Goal: Task Accomplishment & Management: Manage account settings

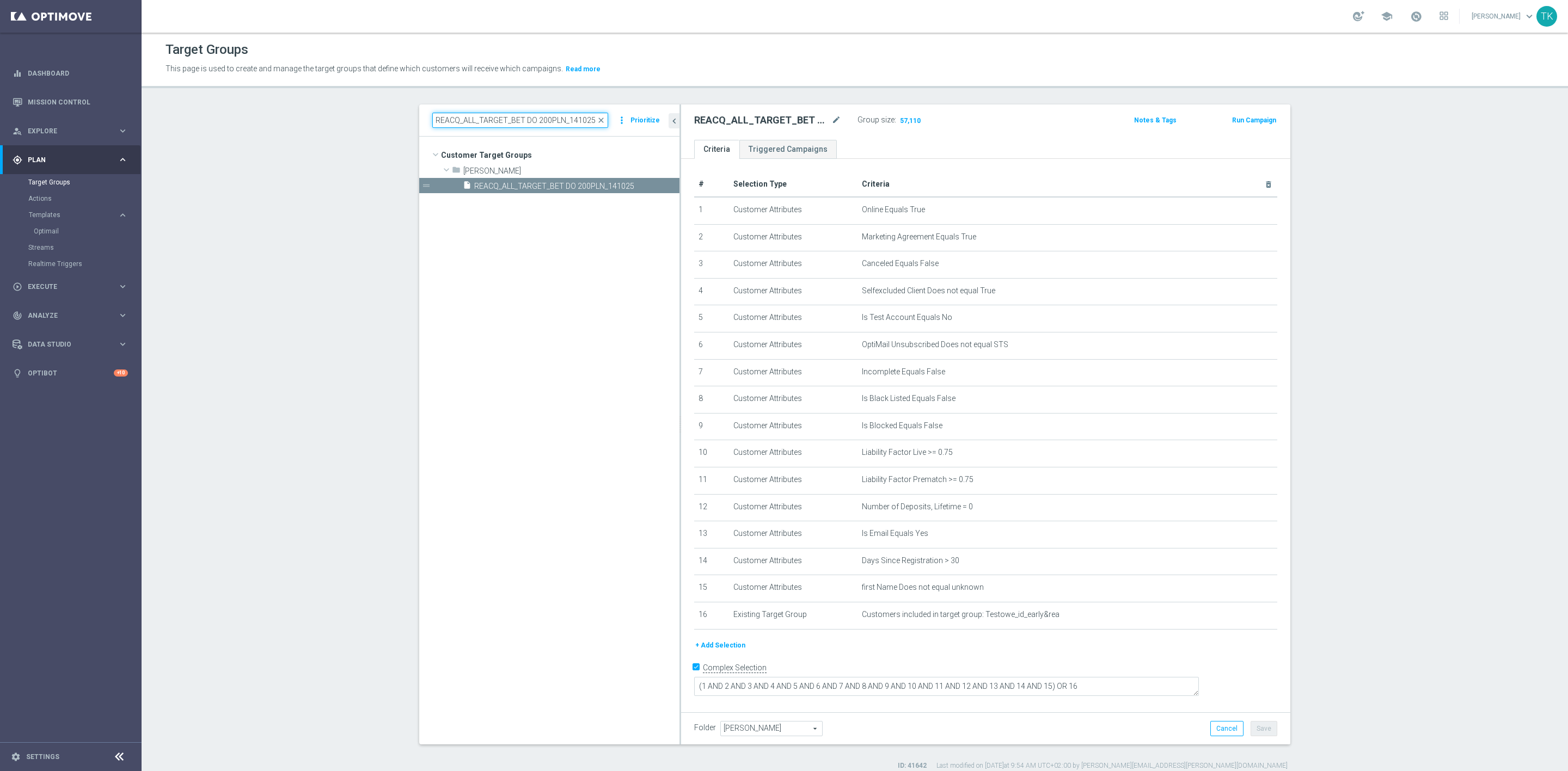
click at [484, 116] on input "REACQ_ALL_TARGET_BET DO 200PLN_141025" at bounding box center [520, 120] width 176 height 15
paste input "E_ALL_TARGET_BET_3DEPO DO 200PLN_3009"
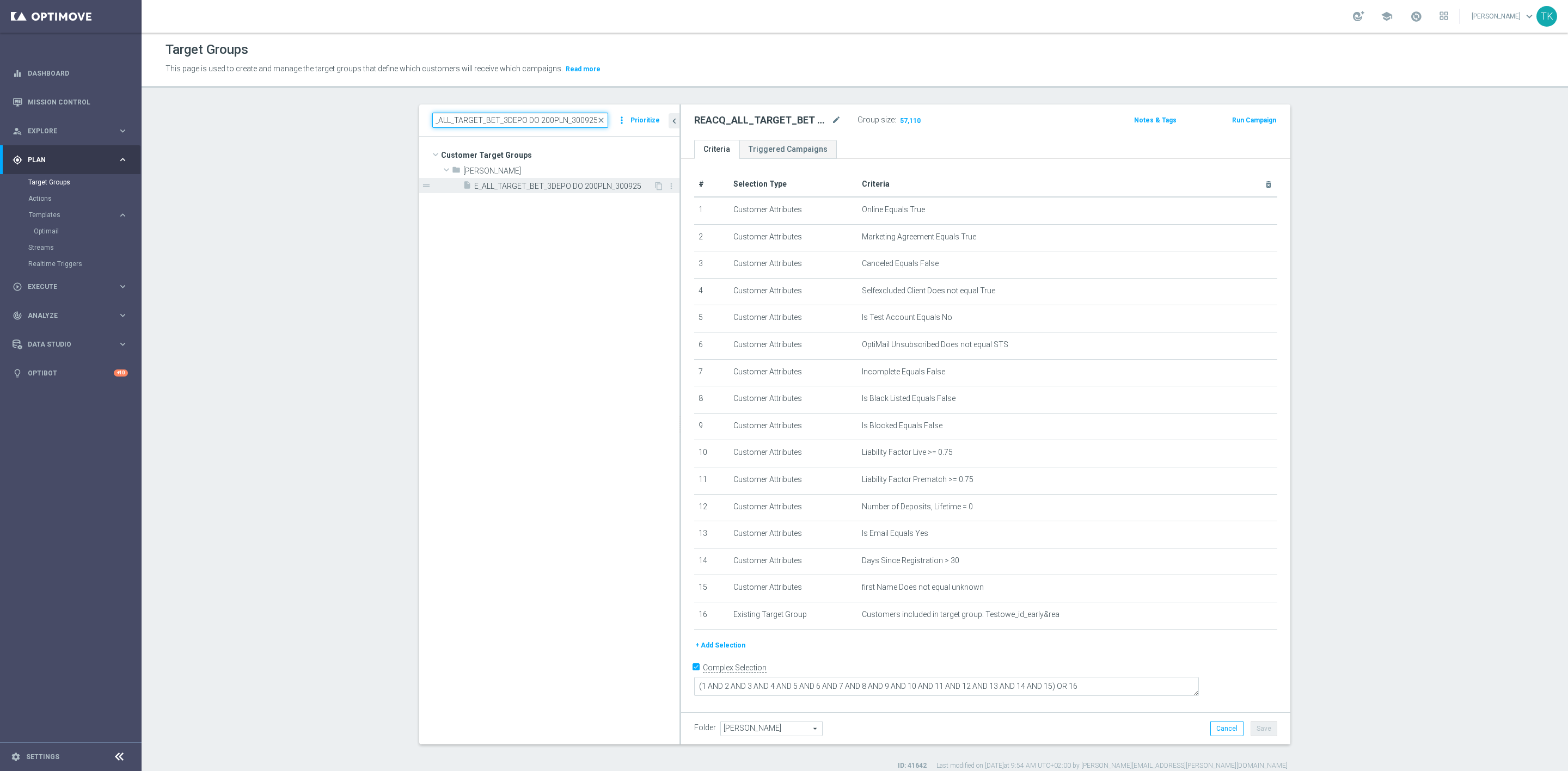
type input "E_ALL_TARGET_BET_3DEPO DO 200PLN_300925"
click at [569, 184] on span "E_ALL_TARGET_BET_3DEPO DO 200PLN_300925" at bounding box center [564, 186] width 179 height 9
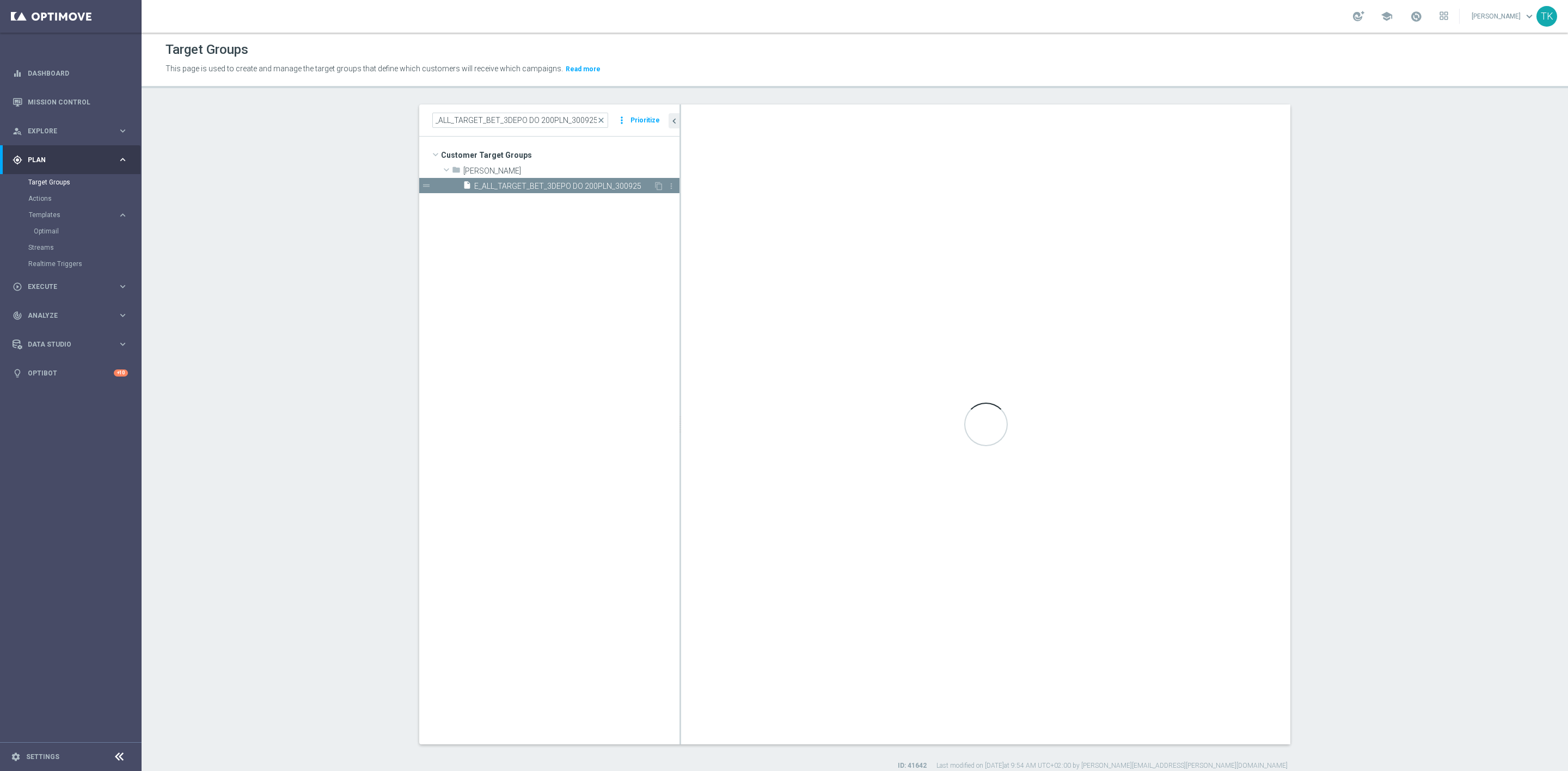
scroll to position [0, 0]
type textarea "(1 AND 2 AND 3 AND 4 AND 5 AND 6 AND 7 AND 8 AND 9 AND 10 AND 11 AND 12 AND 13 …"
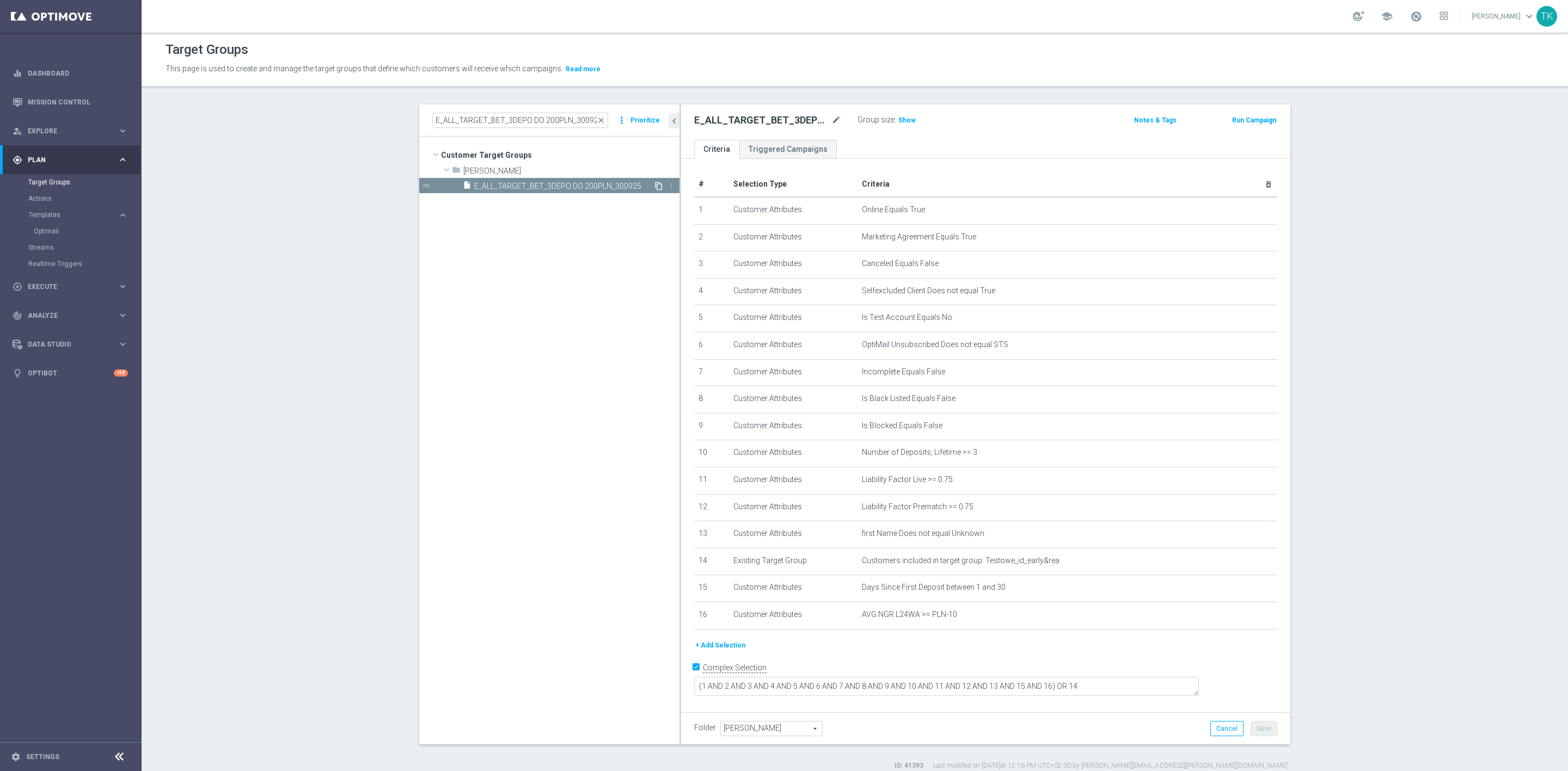
click at [654, 182] on icon "content_copy" at bounding box center [659, 186] width 9 height 9
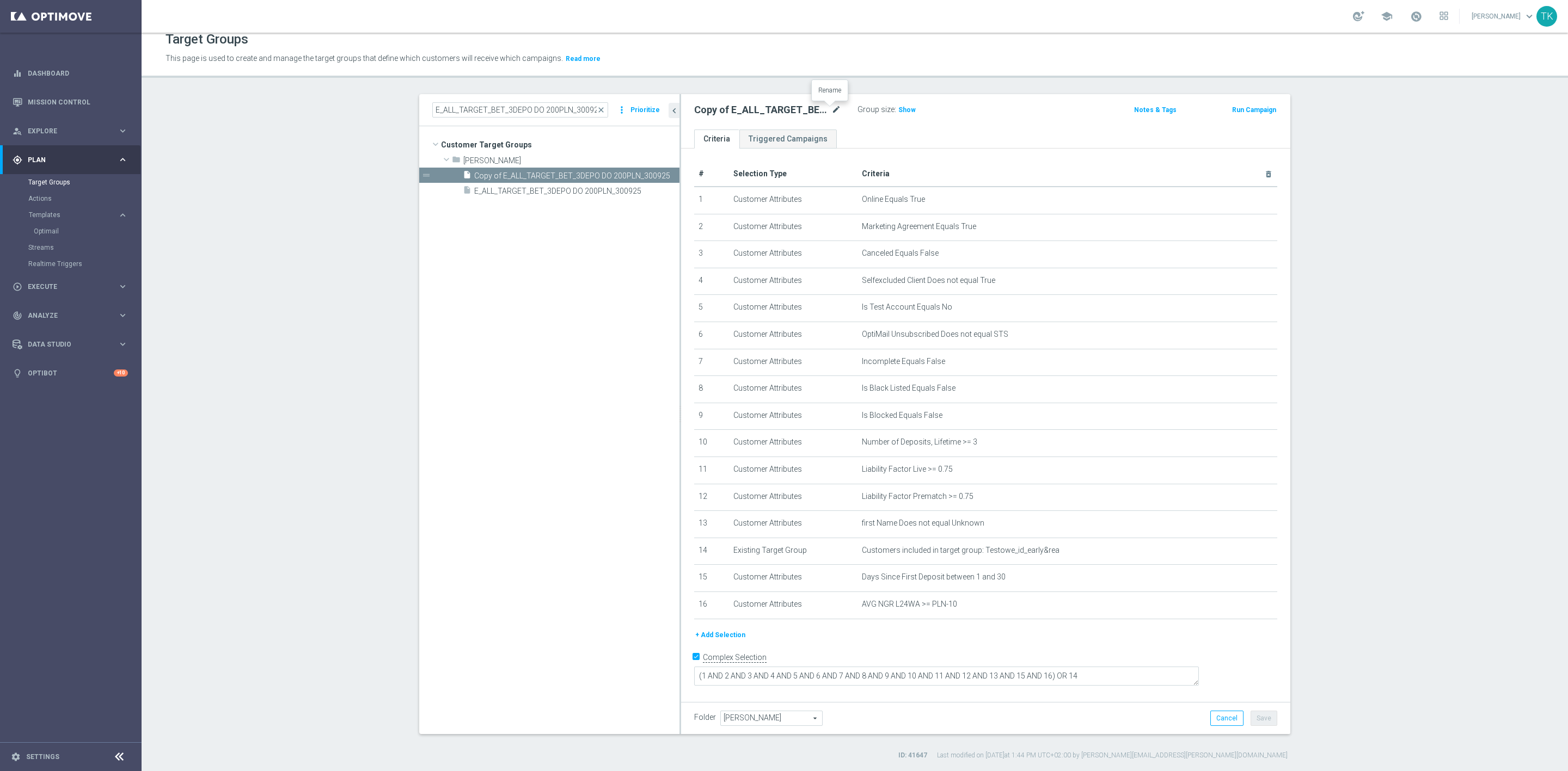
click at [831, 108] on icon "mode_edit" at bounding box center [836, 110] width 10 height 13
type input "E_MIN-LOW_TARGET_BET_3DEPO DO 200PLN_141025"
click at [972, 110] on div "E_MIN-LOW_TARGET_BET_3DEPO DO 200PLN_141025 Group size : Show" at bounding box center [886, 110] width 400 height 16
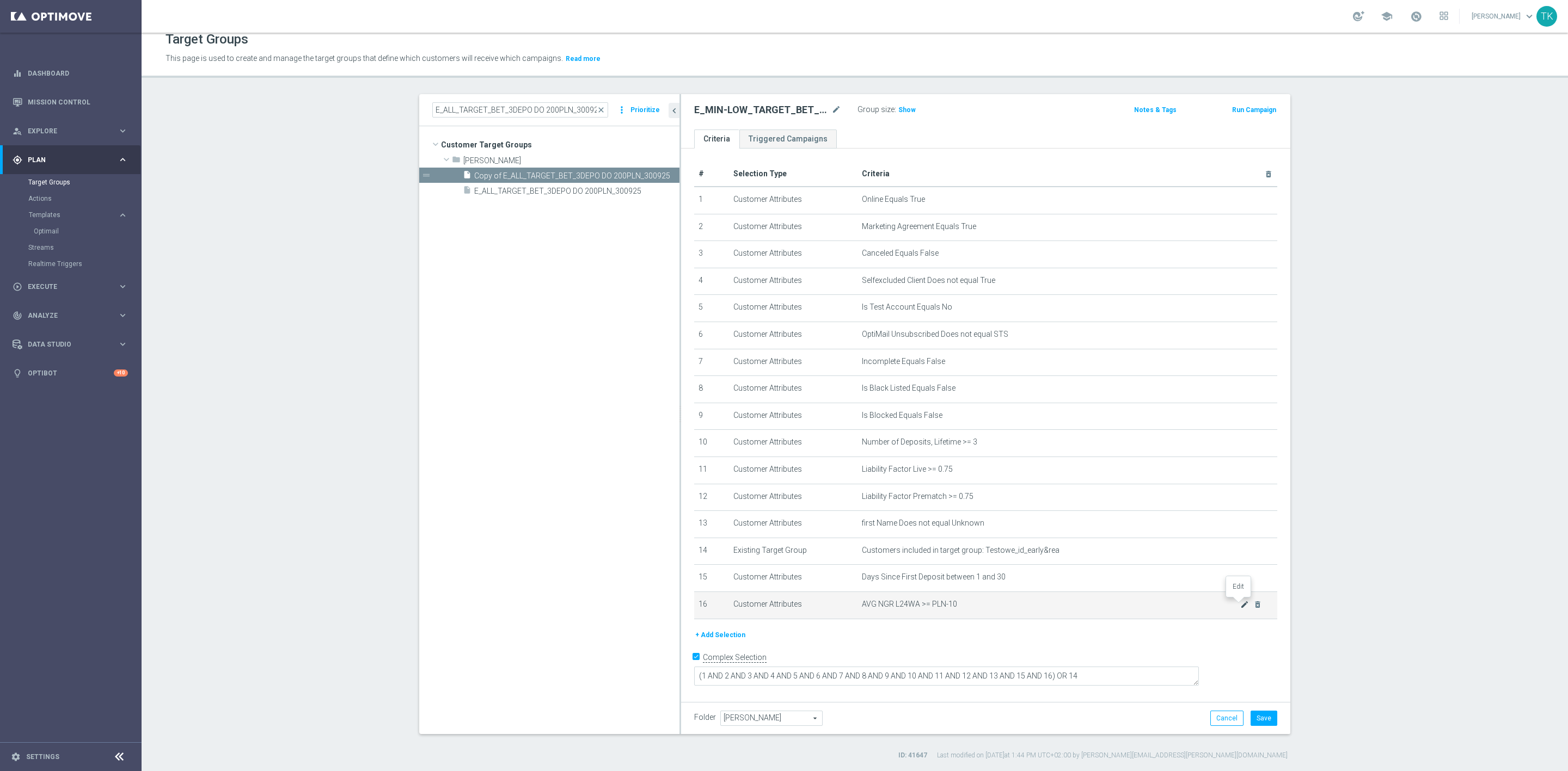
click at [1241, 602] on icon "mode_edit" at bounding box center [1245, 605] width 9 height 9
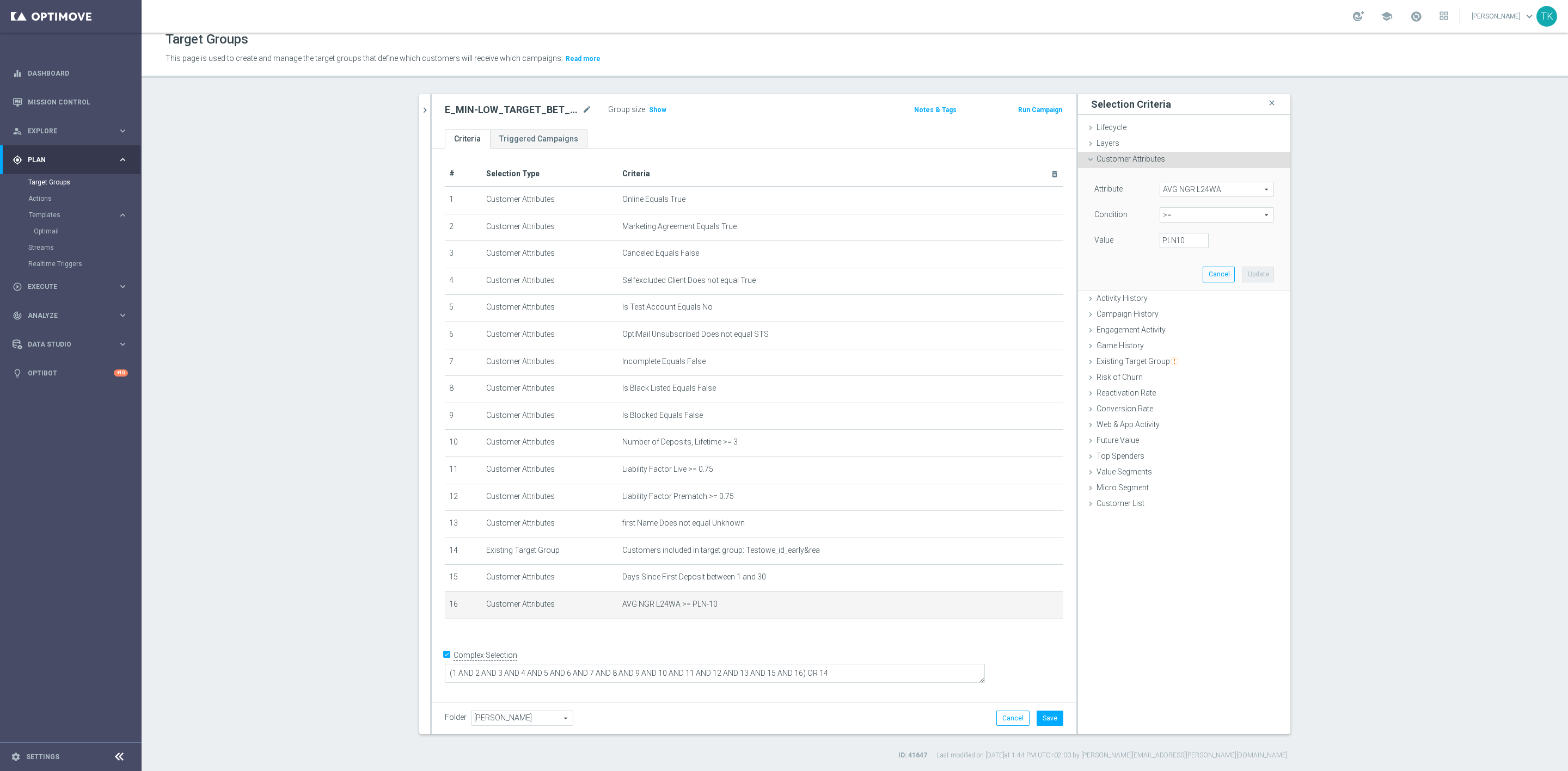
click at [1169, 213] on span ">=" at bounding box center [1217, 215] width 113 height 14
click at [1188, 316] on span "between" at bounding box center [1217, 316] width 103 height 9
type input "between"
click at [1166, 240] on label "PLN" at bounding box center [1168, 240] width 11 height 10
click at [1166, 240] on input "PLN" at bounding box center [1184, 240] width 49 height 15
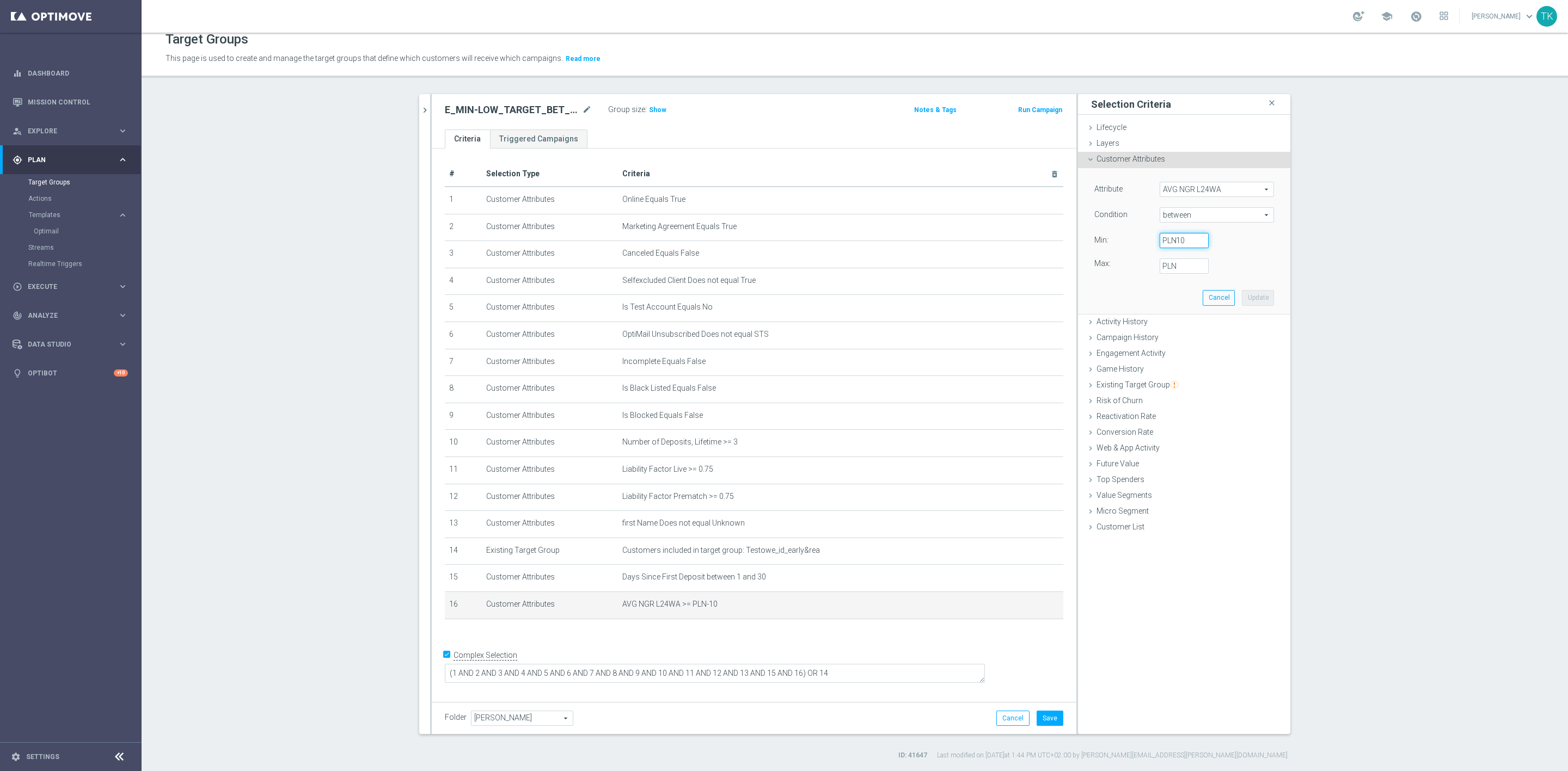
type input "-10"
click at [1175, 271] on input "PLN" at bounding box center [1184, 266] width 49 height 15
type input "49"
type input "49.99"
click at [1255, 297] on button "Update" at bounding box center [1258, 298] width 32 height 15
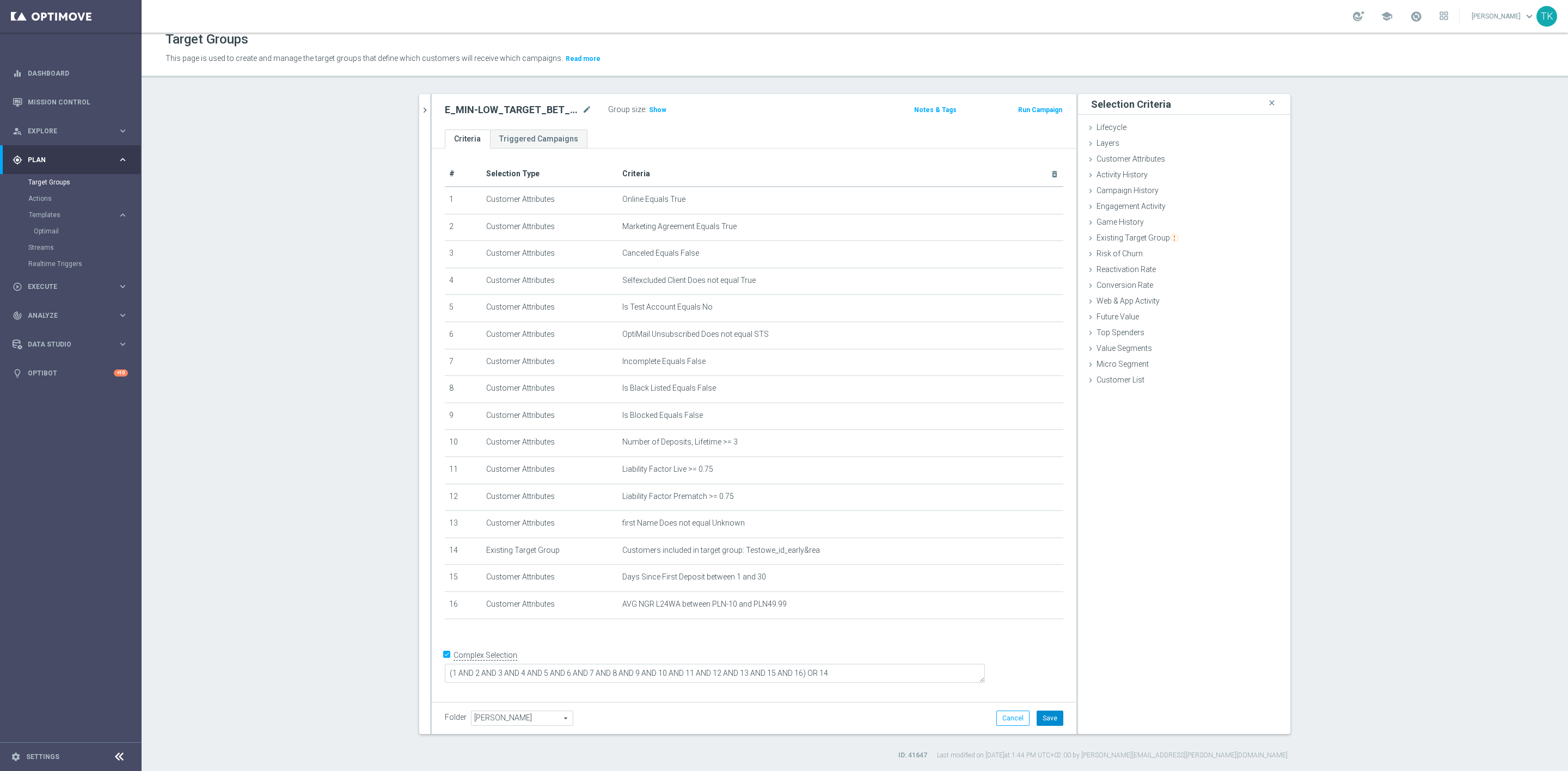
click at [1054, 719] on button "Save" at bounding box center [1050, 718] width 27 height 15
click at [420, 113] on icon "chevron_right" at bounding box center [425, 110] width 10 height 10
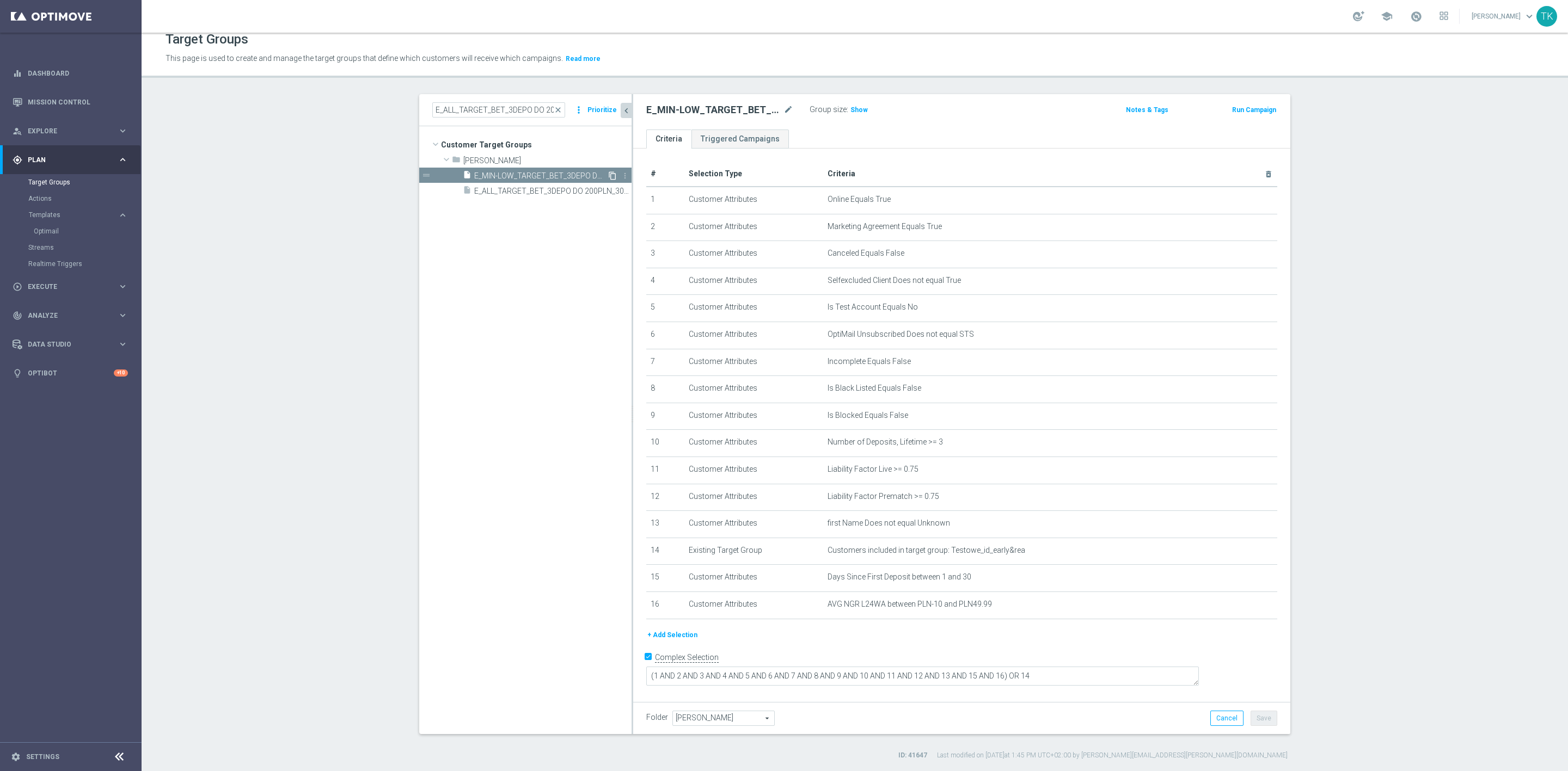
click at [608, 173] on icon "content_copy" at bounding box center [612, 176] width 9 height 9
click at [783, 108] on icon "mode_edit" at bounding box center [788, 110] width 10 height 13
type input "E_ALL_TARGET_BET_3DEPO DO 200PLN_141025"
click at [887, 110] on div "Group size : Show" at bounding box center [864, 108] width 109 height 13
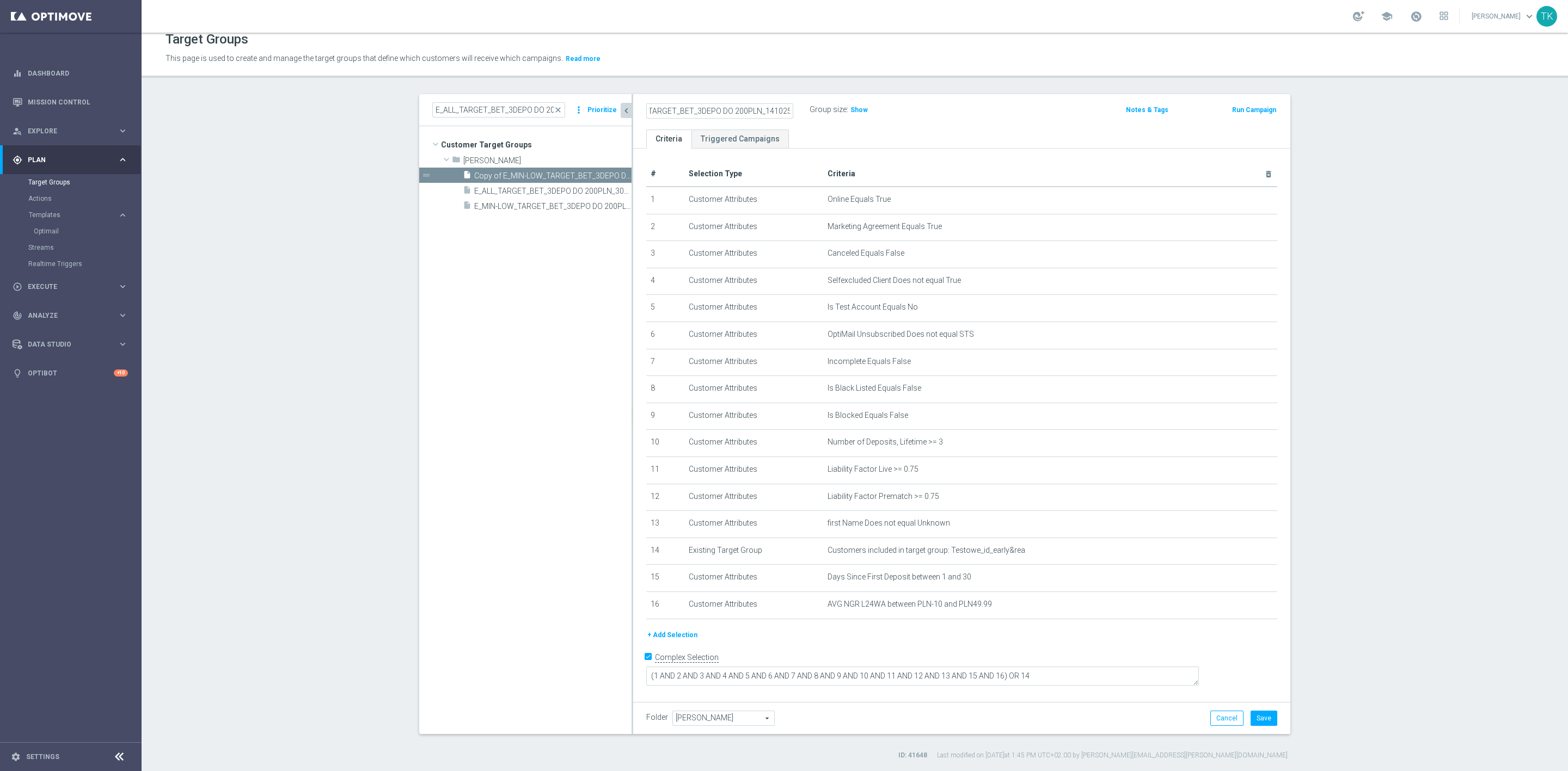
scroll to position [0, 0]
click at [1237, 603] on icon "mode_edit" at bounding box center [1242, 605] width 9 height 9
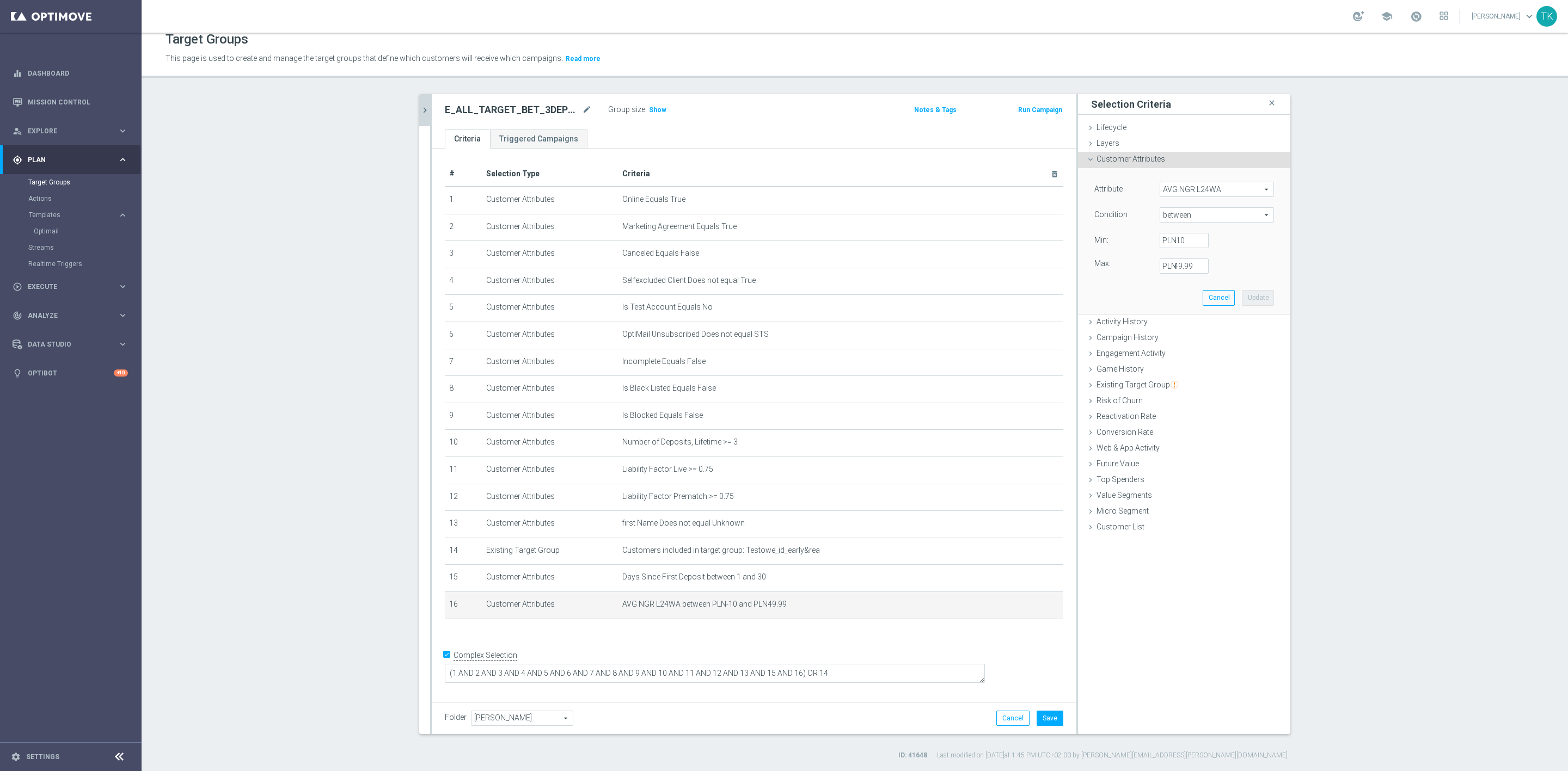
click at [1175, 213] on span "between" at bounding box center [1217, 215] width 113 height 14
click at [1169, 299] on span ">=" at bounding box center [1217, 302] width 103 height 9
type input ">="
click at [1174, 235] on input "PLN" at bounding box center [1184, 240] width 49 height 15
type input "50"
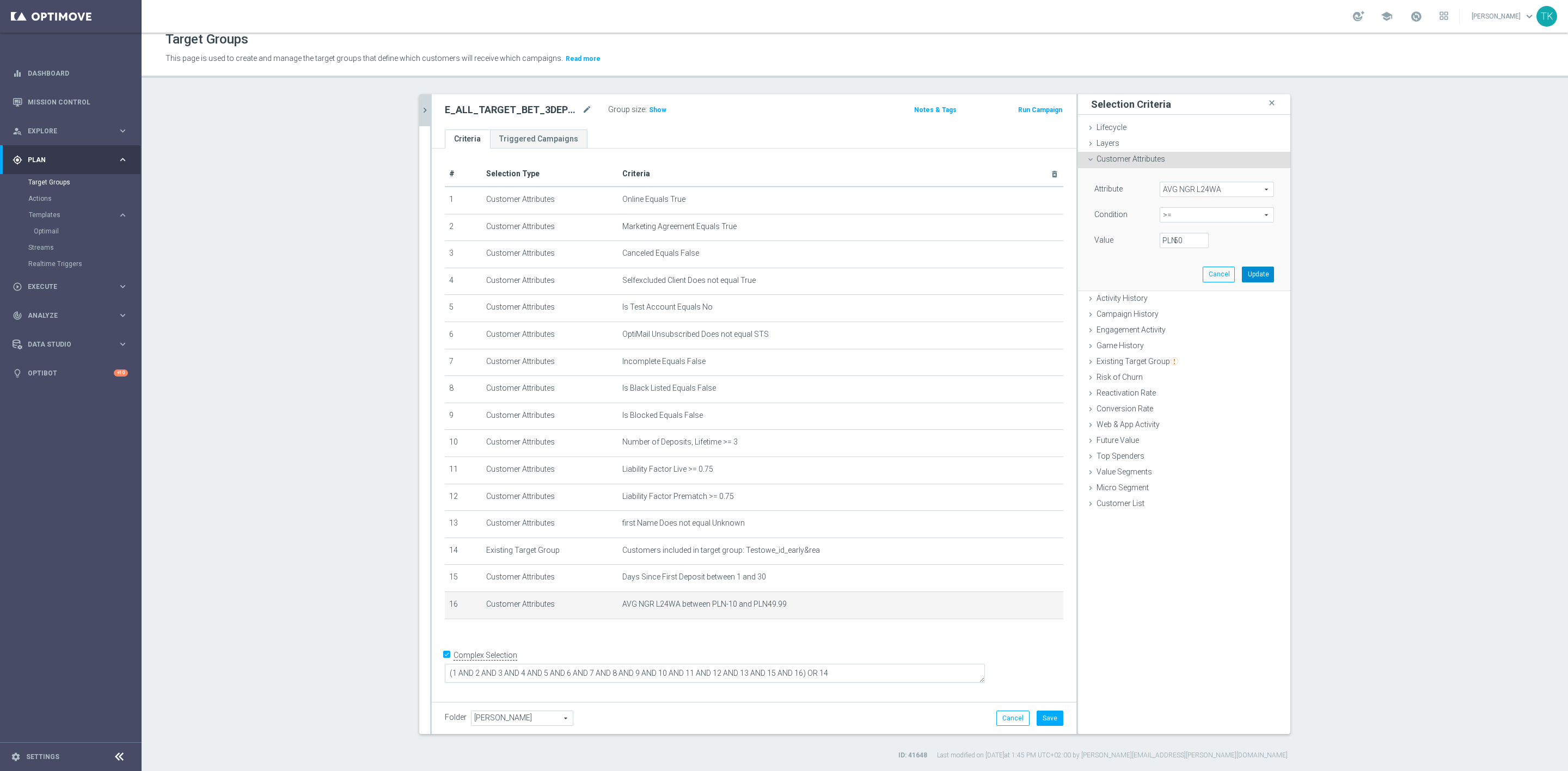
click at [1256, 271] on button "Update" at bounding box center [1258, 274] width 32 height 15
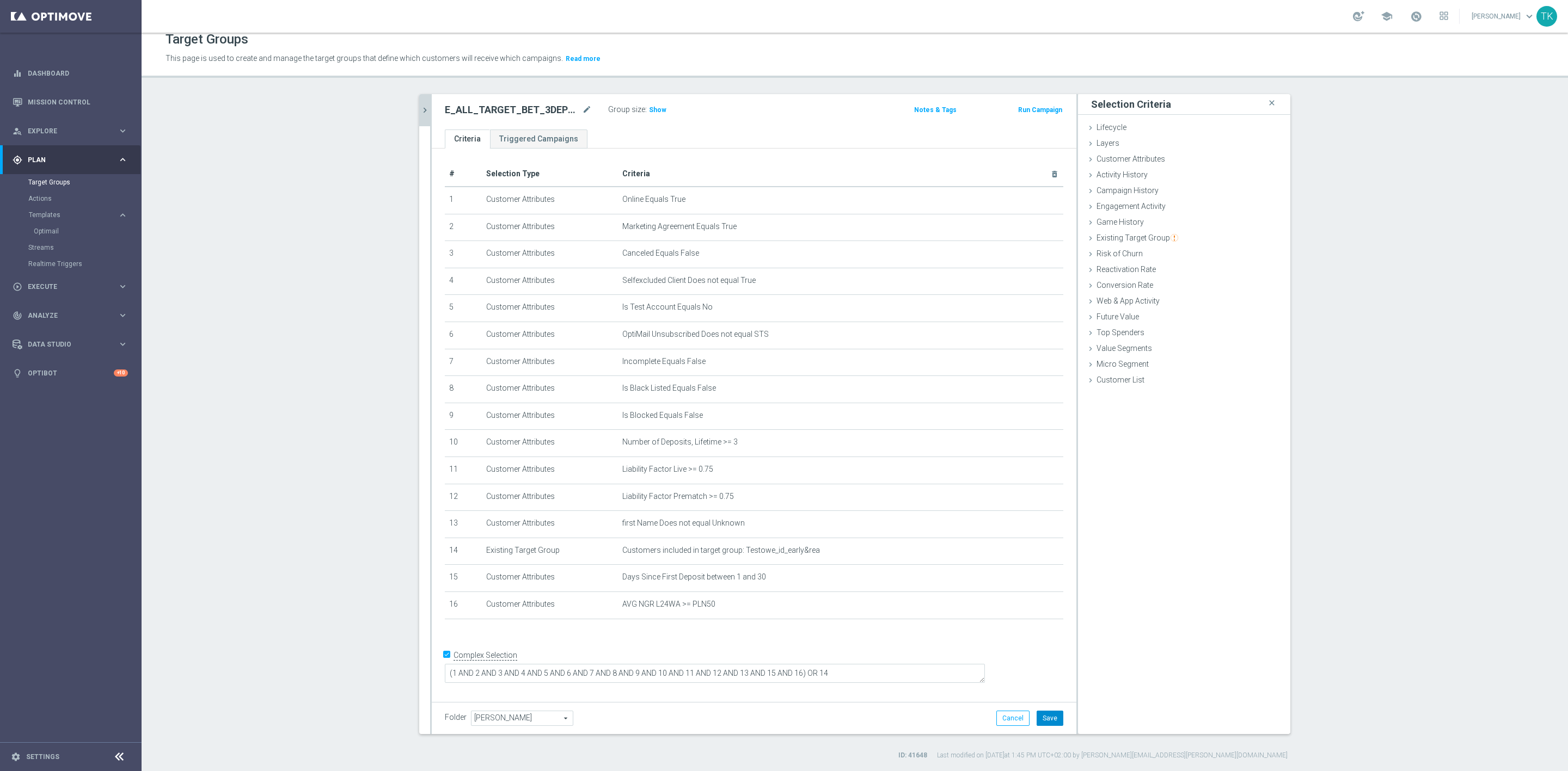
click at [1046, 720] on button "Save" at bounding box center [1050, 718] width 27 height 15
click at [419, 103] on button "chevron_right" at bounding box center [425, 110] width 11 height 32
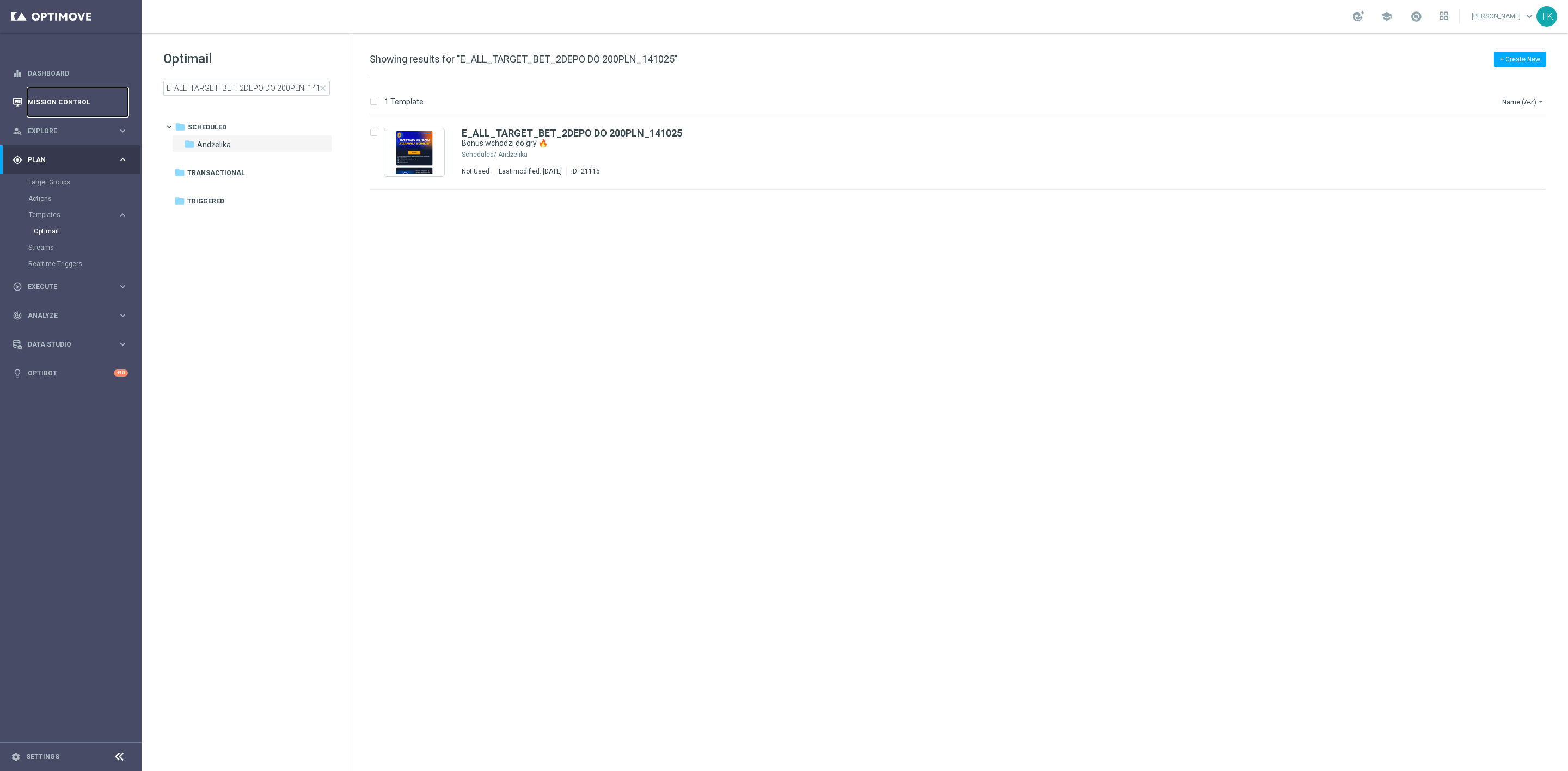
click at [64, 96] on link "Mission Control" at bounding box center [78, 102] width 100 height 29
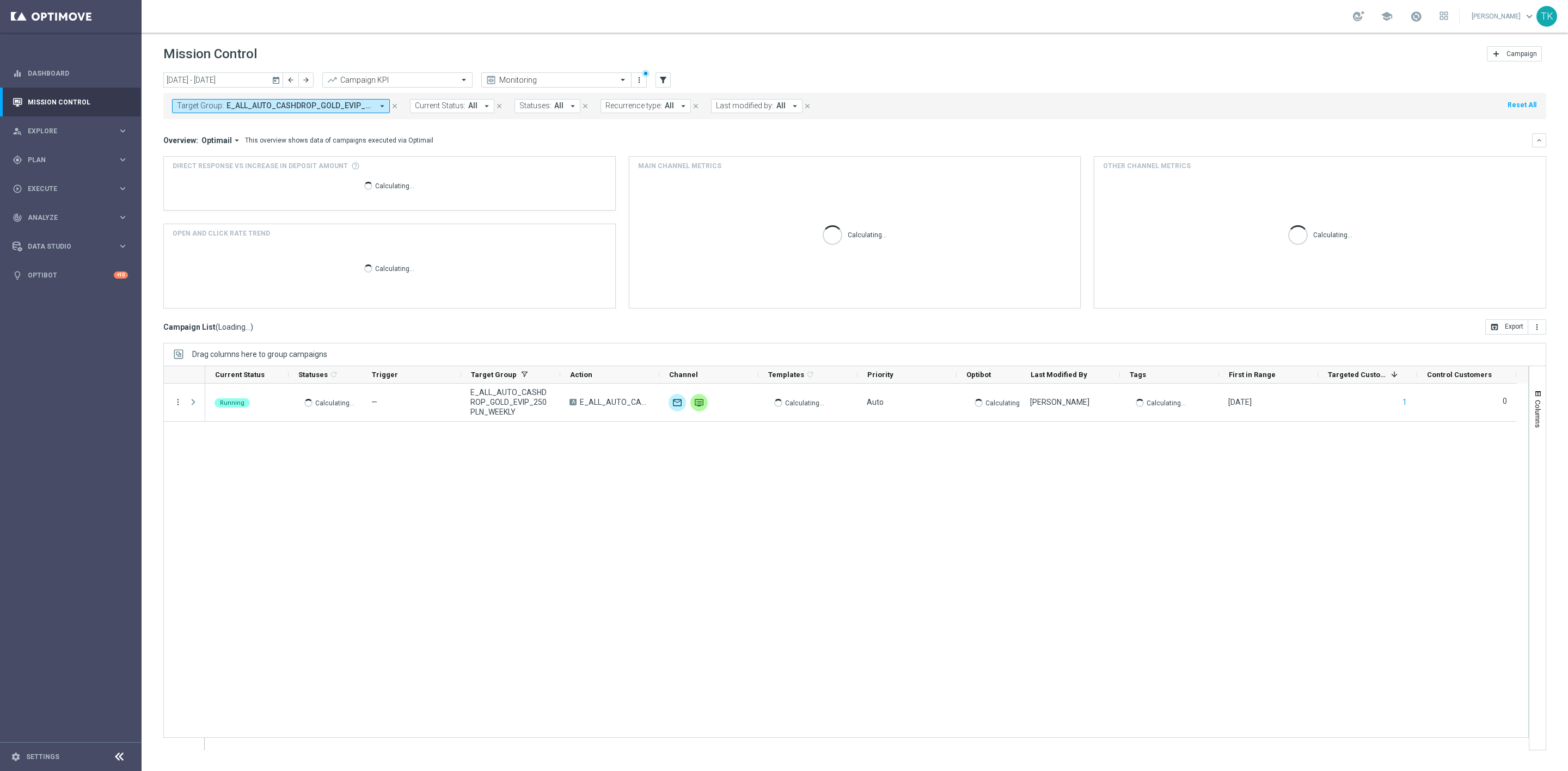
click at [282, 105] on span "E_ALL_AUTO_CASHDROP_GOLD_EVIP_250 PLN_WEEKLY" at bounding box center [299, 105] width 147 height 9
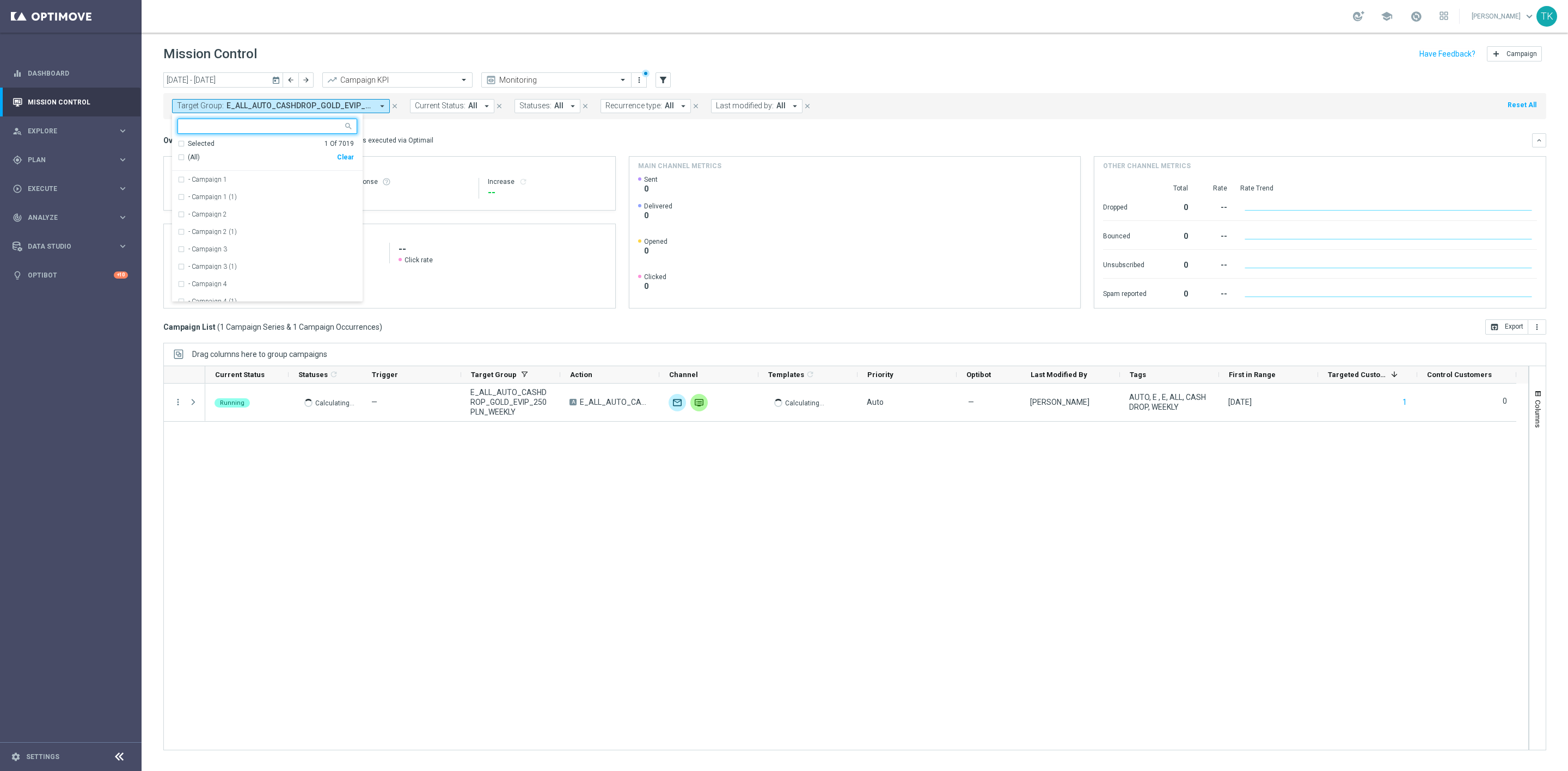
click at [898, 508] on div "Running Calculating... — E_ALL_AUTO_CASHDROP_GOLD_EVIP_250 PLN_WEEKLY A E_ALL_A…" at bounding box center [867, 567] width 1323 height 366
drag, startPoint x: 286, startPoint y: 102, endPoint x: 292, endPoint y: 111, distance: 10.8
click at [286, 102] on span "E_ALL_AUTO_CASHDROP_GOLD_EVIP_250 PLN_WEEKLY" at bounding box center [299, 105] width 147 height 9
click at [0, 0] on div "Clear" at bounding box center [0, 0] width 0 height 0
click at [247, 130] on input "text" at bounding box center [263, 126] width 159 height 9
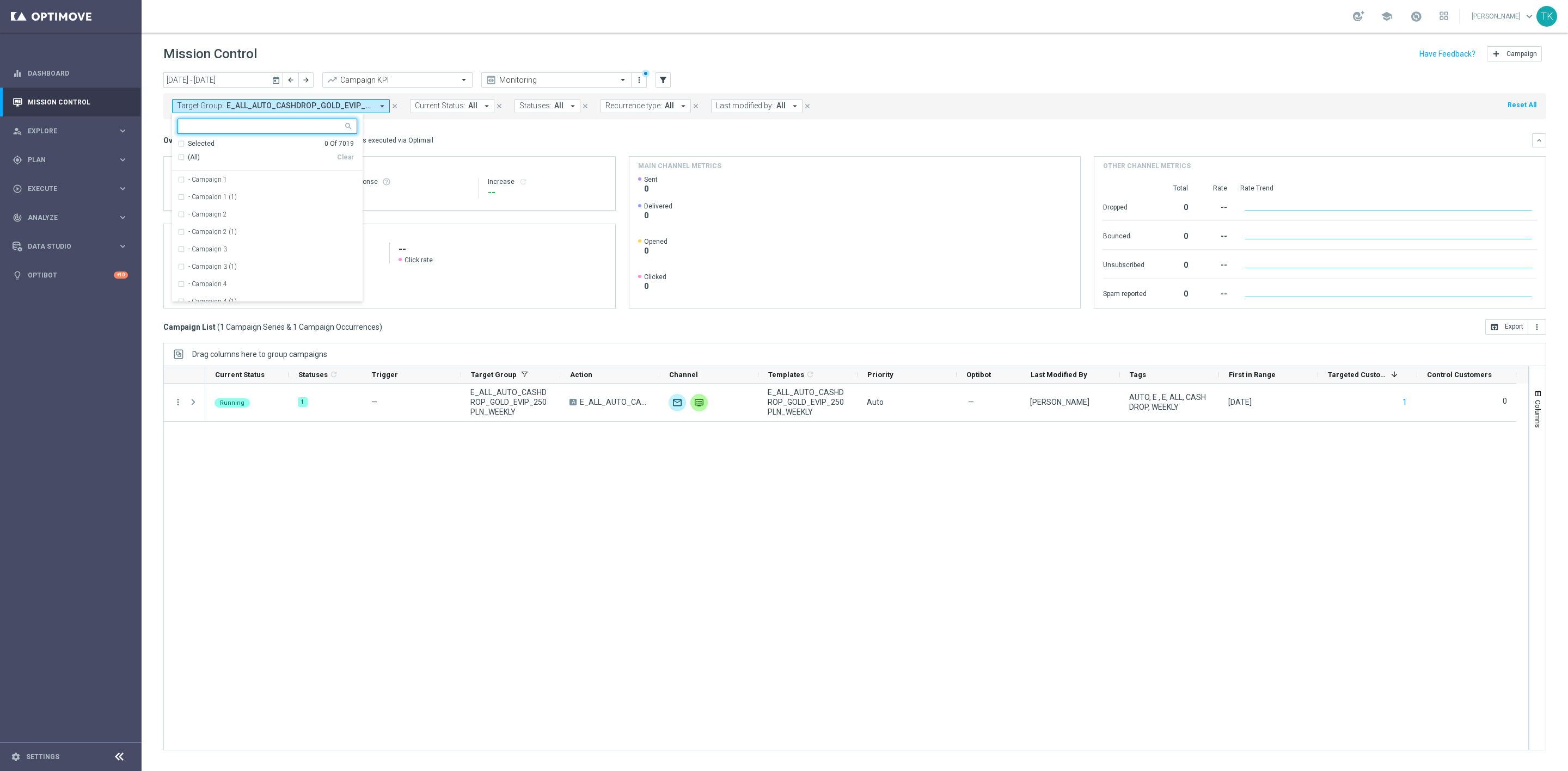
paste input "E_ALL_AUTO_CASHDROP_SILVER_EVIP_50 PLN_WEEKLY"
drag, startPoint x: 230, startPoint y: 183, endPoint x: 162, endPoint y: 178, distance: 68.2
click at [228, 186] on div "E_ALL_AUTO_CASHDROP_SILVER_EVIP_50 PLN_WEEKLY" at bounding box center [267, 180] width 180 height 18
type input "E_ALL_AUTO_CASHDROP_SILVER_EVIP_50 PLN_WEEKLY"
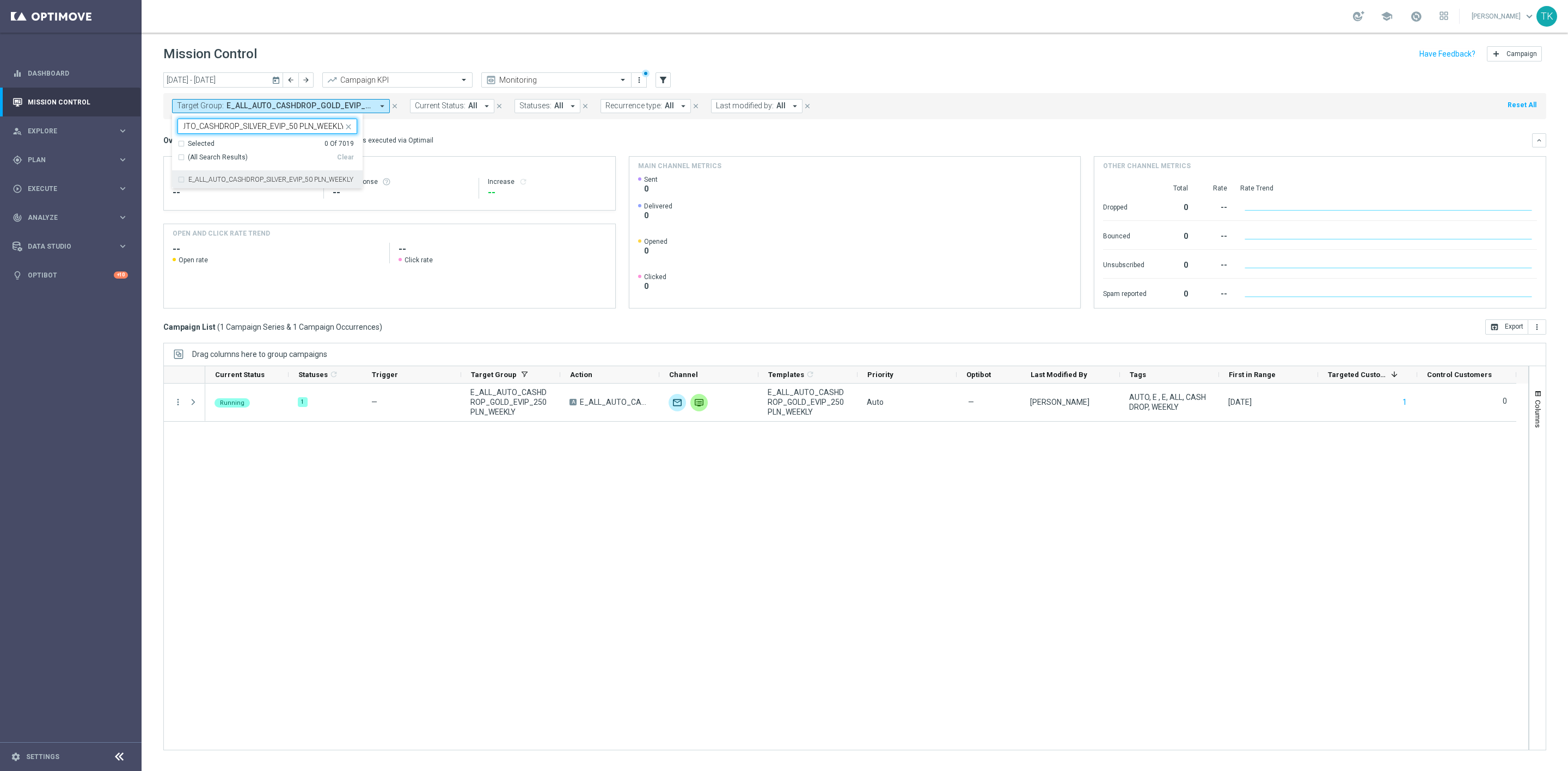
scroll to position [0, 0]
click at [144, 155] on div "[DATE] [DATE] - [DATE] arrow_back arrow_forward Campaign KPI trending_up Monito…" at bounding box center [855, 417] width 1426 height 689
